Goal: Information Seeking & Learning: Learn about a topic

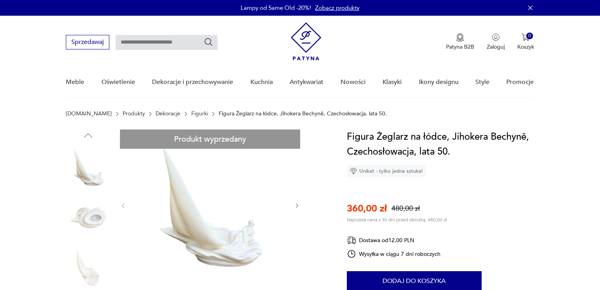
click at [194, 229] on img at bounding box center [209, 204] width 151 height 151
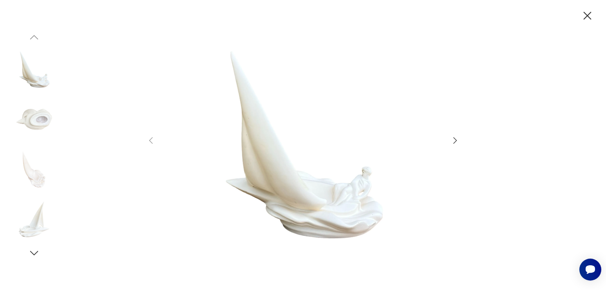
click at [311, 144] on img at bounding box center [302, 144] width 279 height 232
click at [459, 141] on icon "button" at bounding box center [454, 140] width 9 height 9
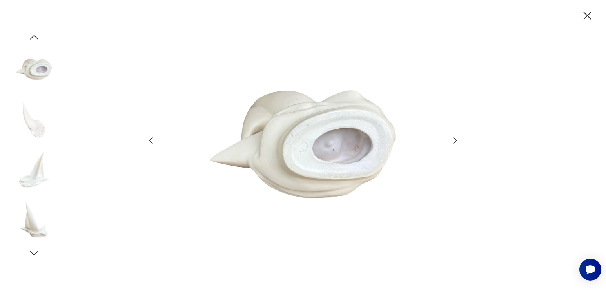
click at [454, 144] on icon "button" at bounding box center [454, 140] width 9 height 9
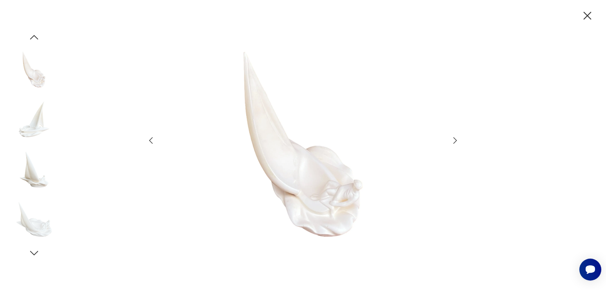
click at [454, 144] on icon "button" at bounding box center [454, 140] width 9 height 9
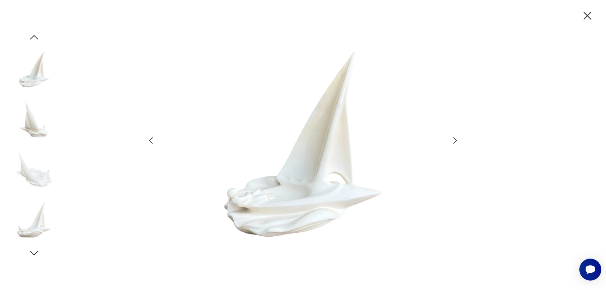
click at [456, 141] on icon "button" at bounding box center [455, 140] width 4 height 6
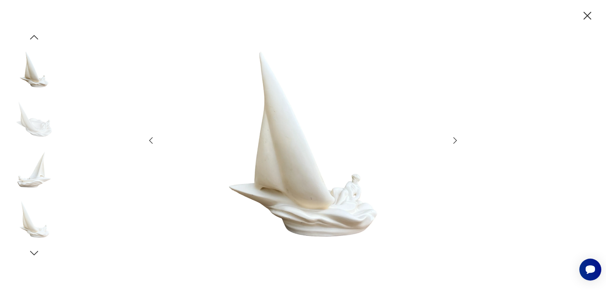
click at [455, 141] on icon "button" at bounding box center [455, 140] width 4 height 6
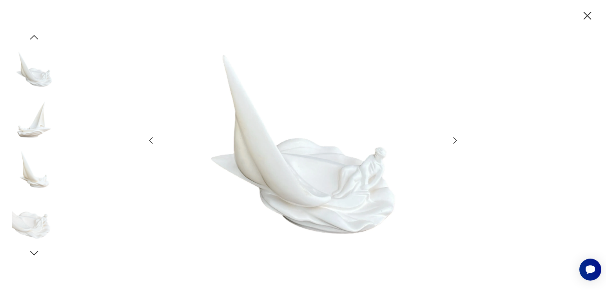
click at [459, 139] on icon "button" at bounding box center [454, 140] width 9 height 9
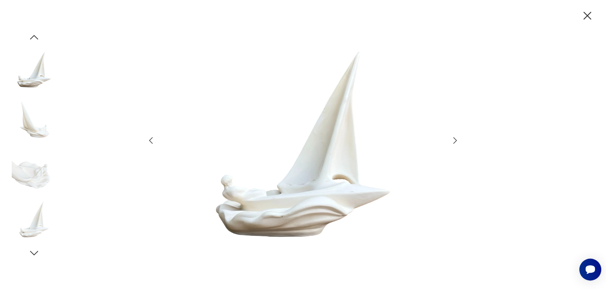
click at [457, 139] on icon "button" at bounding box center [454, 140] width 9 height 9
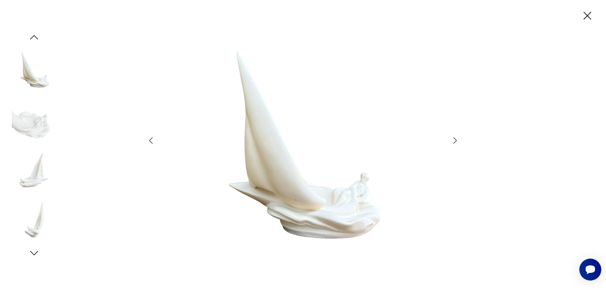
click at [586, 15] on icon "button" at bounding box center [588, 16] width 8 height 8
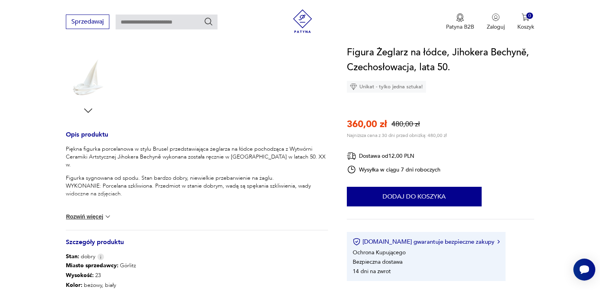
scroll to position [235, 0]
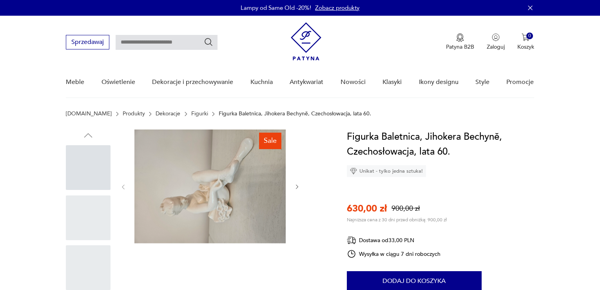
scroll to position [118, 0]
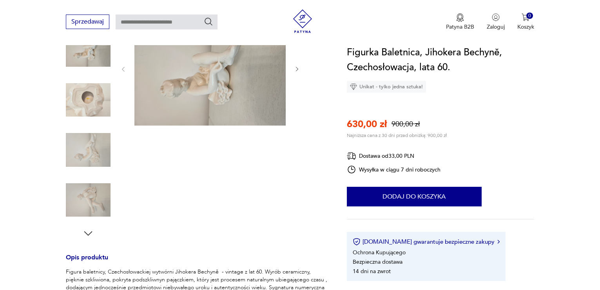
click at [295, 70] on icon "button" at bounding box center [297, 69] width 7 height 7
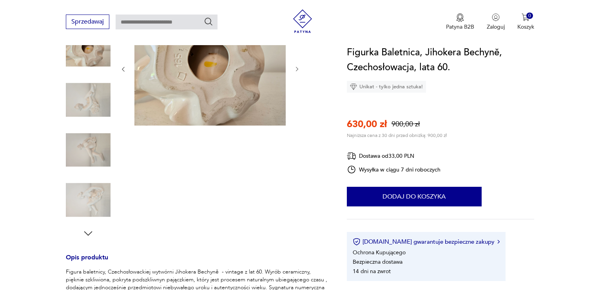
click at [298, 66] on icon "button" at bounding box center [297, 69] width 7 height 7
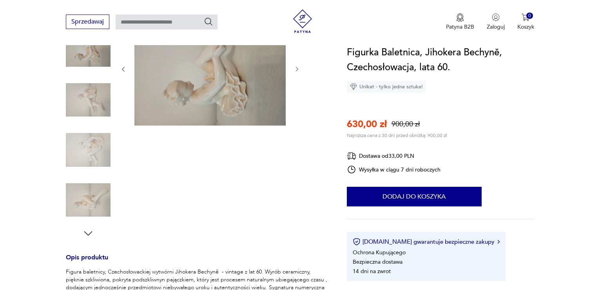
click at [297, 67] on icon "button" at bounding box center [297, 69] width 7 height 7
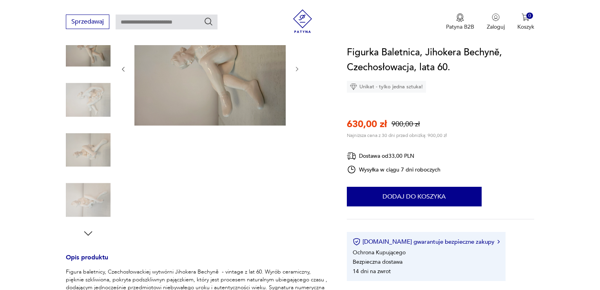
click at [294, 71] on icon "button" at bounding box center [297, 69] width 7 height 7
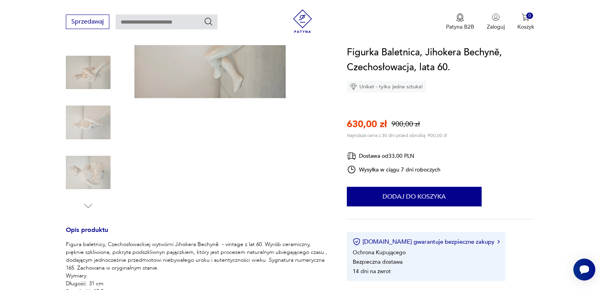
scroll to position [274, 0]
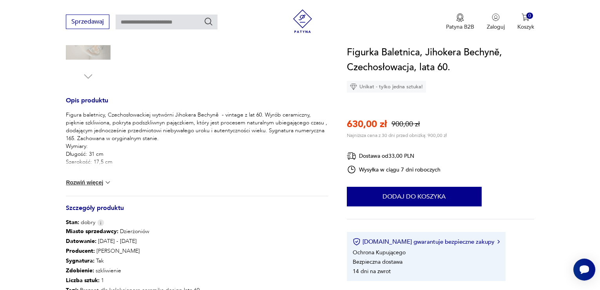
click at [74, 179] on button "Rozwiń więcej" at bounding box center [88, 182] width 45 height 8
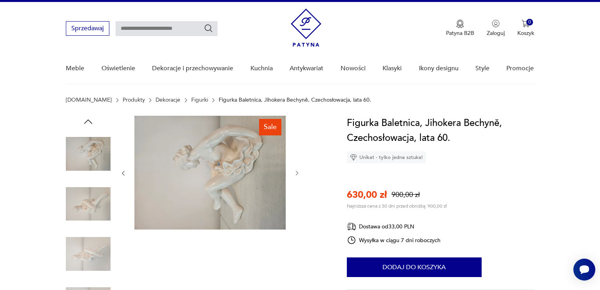
scroll to position [0, 0]
